Goal: Browse casually

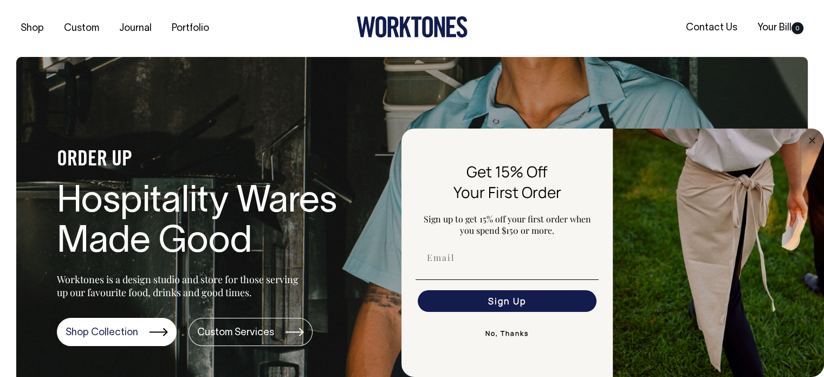
click at [514, 330] on button "No, Thanks" at bounding box center [507, 333] width 183 height 22
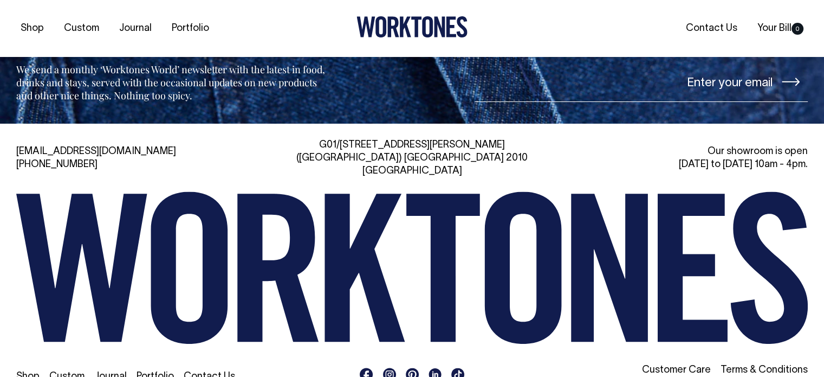
scroll to position [2408, 0]
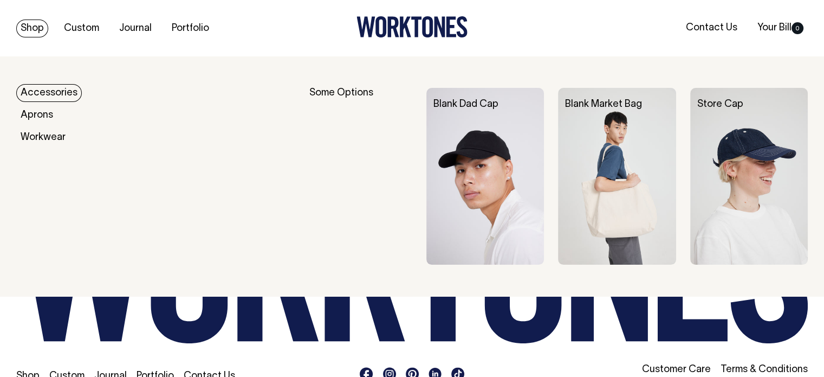
click at [53, 95] on link "Accessories" at bounding box center [49, 93] width 66 height 18
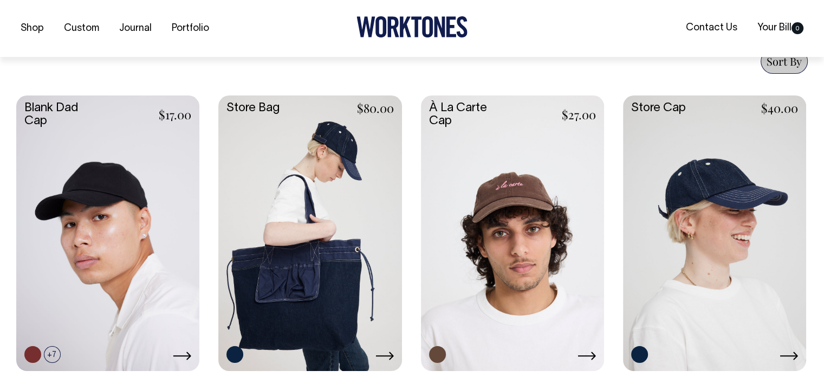
click at [264, 231] on link at bounding box center [309, 231] width 183 height 273
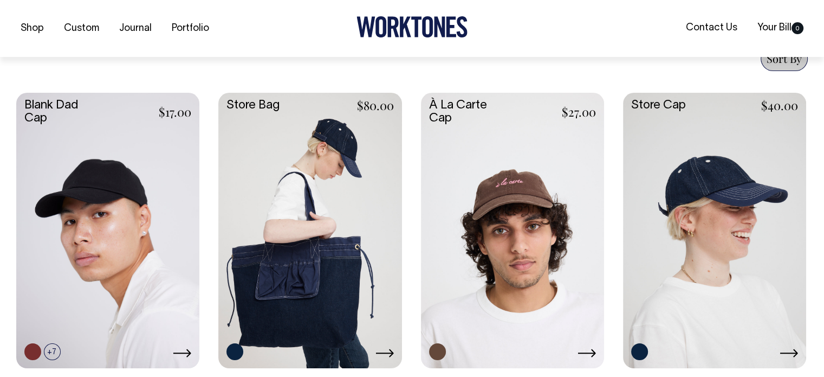
scroll to position [433, 0]
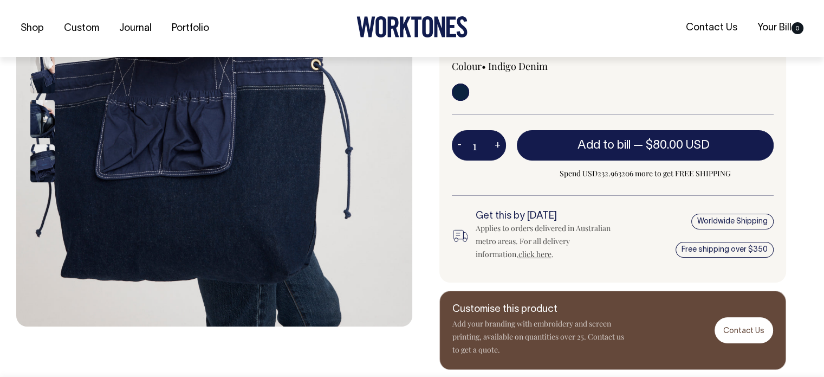
scroll to position [325, 0]
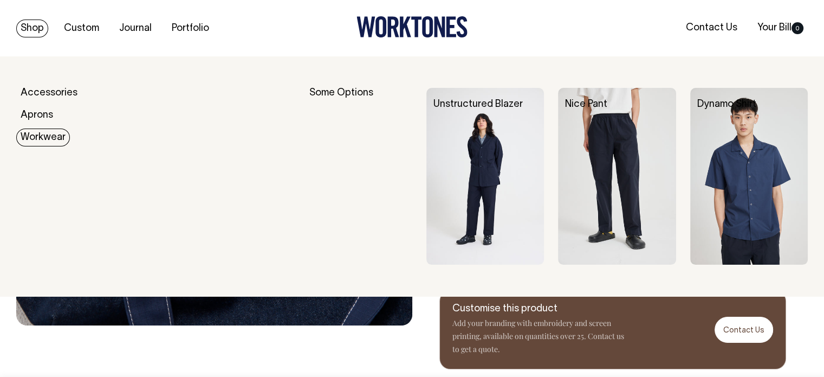
click at [36, 140] on link "Workwear" at bounding box center [43, 137] width 54 height 18
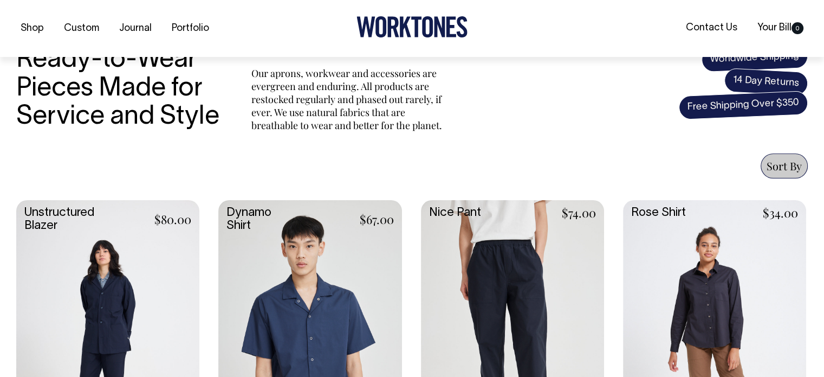
scroll to position [325, 0]
